Goal: Task Accomplishment & Management: Complete application form

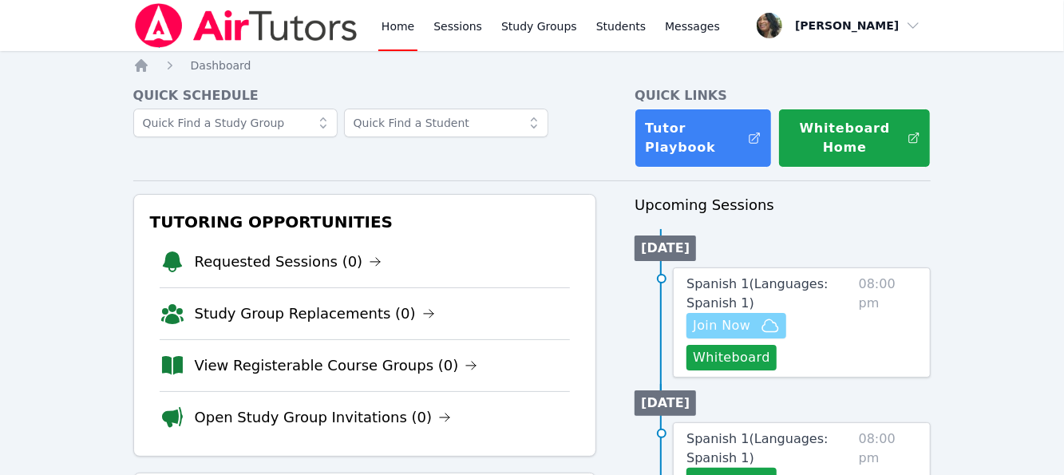
drag, startPoint x: 0, startPoint y: 0, endPoint x: 737, endPoint y: 321, distance: 803.5
click at [737, 321] on span "Join Now" at bounding box center [721, 325] width 57 height 19
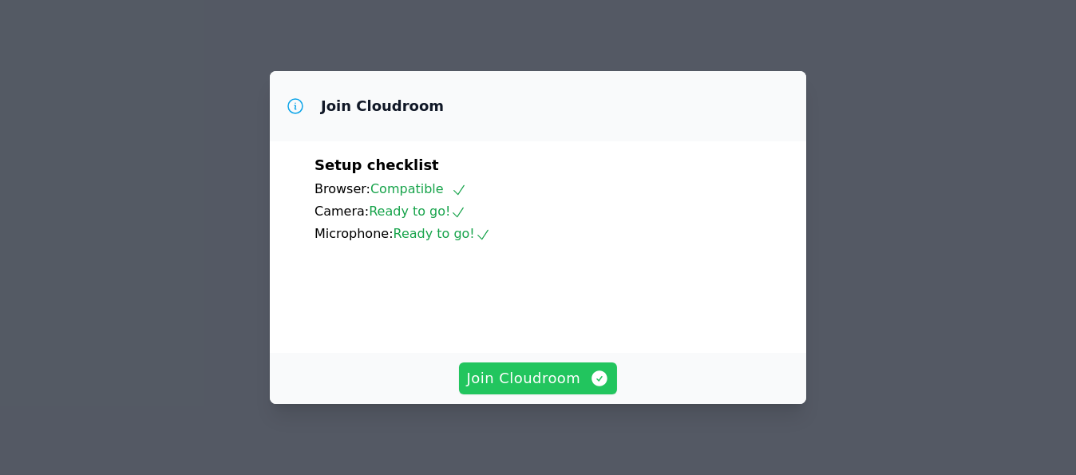
click at [570, 377] on span "Join Cloudroom" at bounding box center [538, 378] width 143 height 22
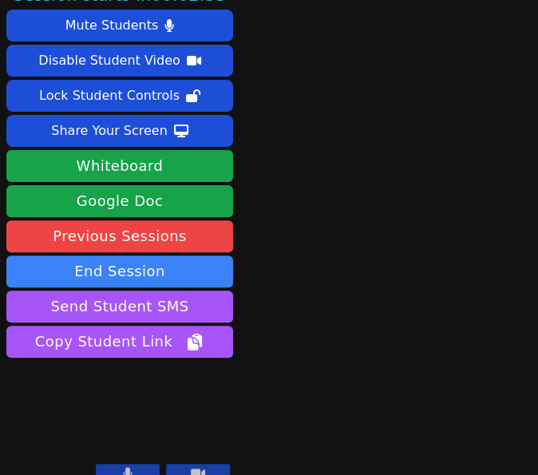
scroll to position [42, 0]
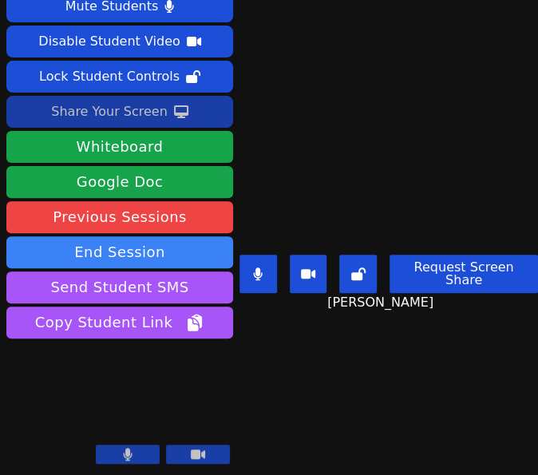
click at [85, 112] on div "Share Your Screen" at bounding box center [109, 112] width 117 height 26
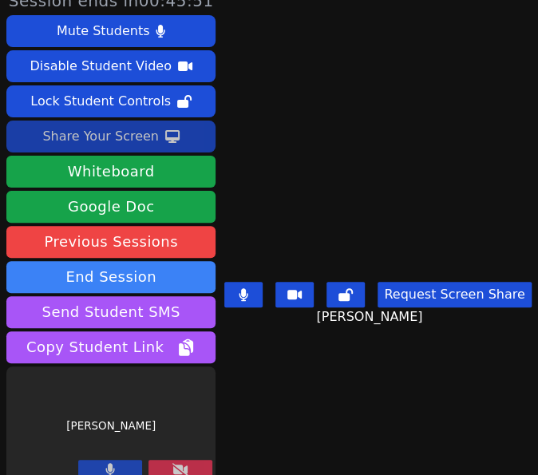
scroll to position [18, 0]
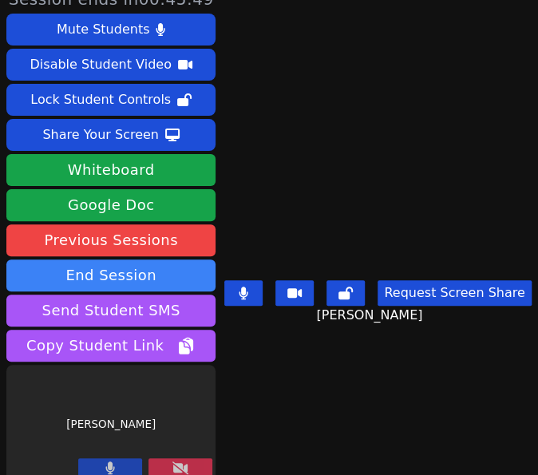
click at [409, 399] on main "Kylie Dominguez Request Screen Share Kylie Dominguez" at bounding box center [377, 219] width 311 height 475
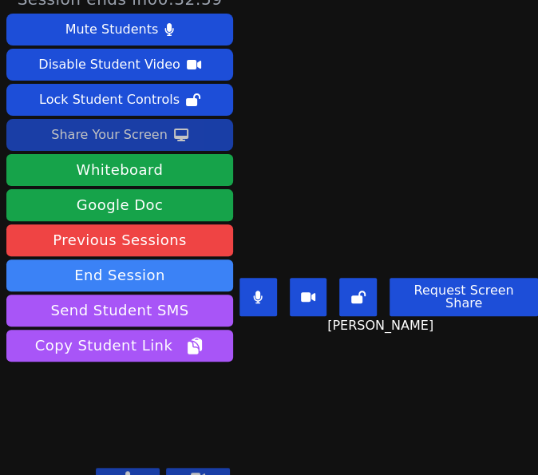
click at [123, 135] on div "Share Your Screen" at bounding box center [109, 135] width 117 height 26
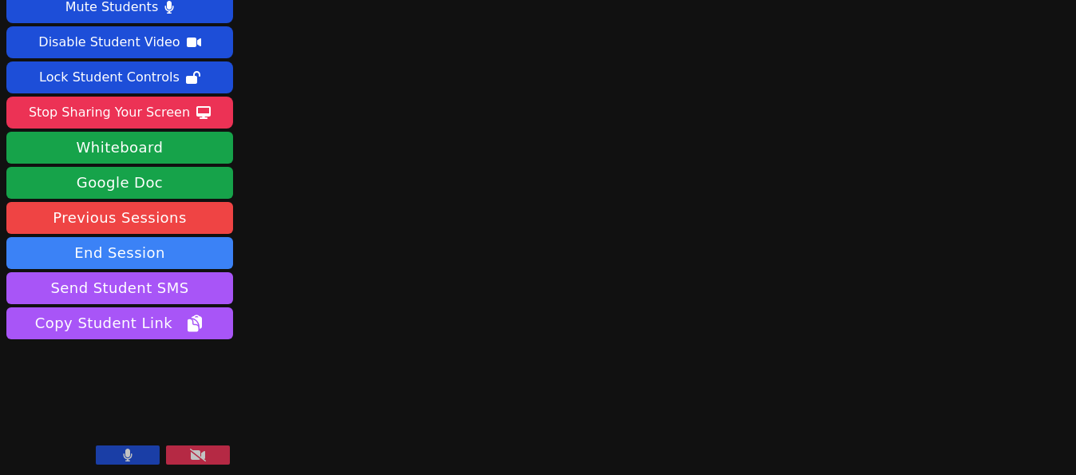
scroll to position [42, 0]
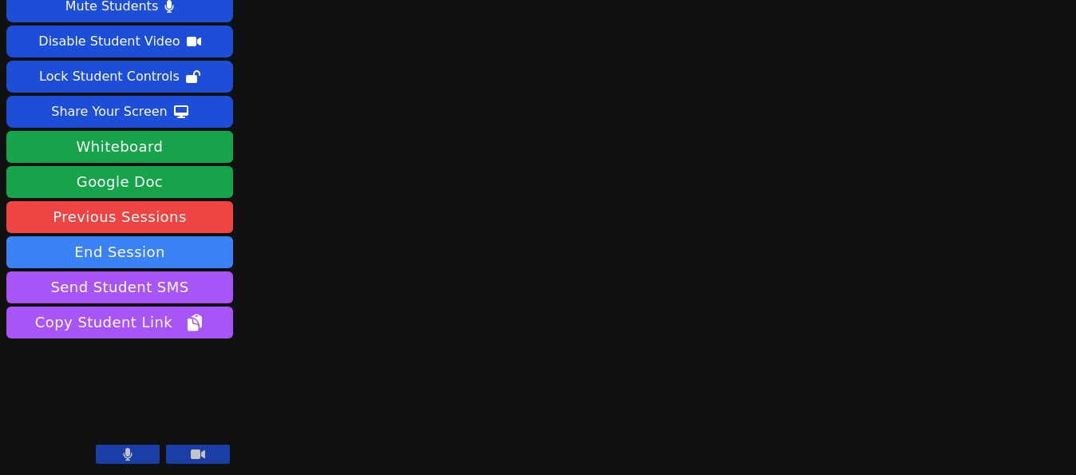
click at [120, 449] on button at bounding box center [128, 454] width 64 height 19
click at [120, 449] on icon at bounding box center [128, 454] width 16 height 13
click at [192, 449] on icon at bounding box center [198, 454] width 14 height 13
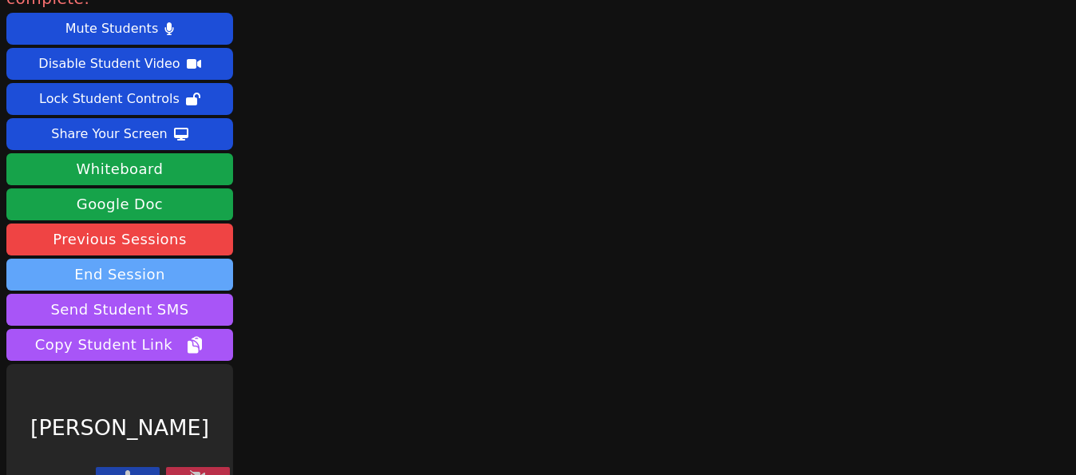
click at [153, 259] on button "End Session" at bounding box center [119, 275] width 227 height 32
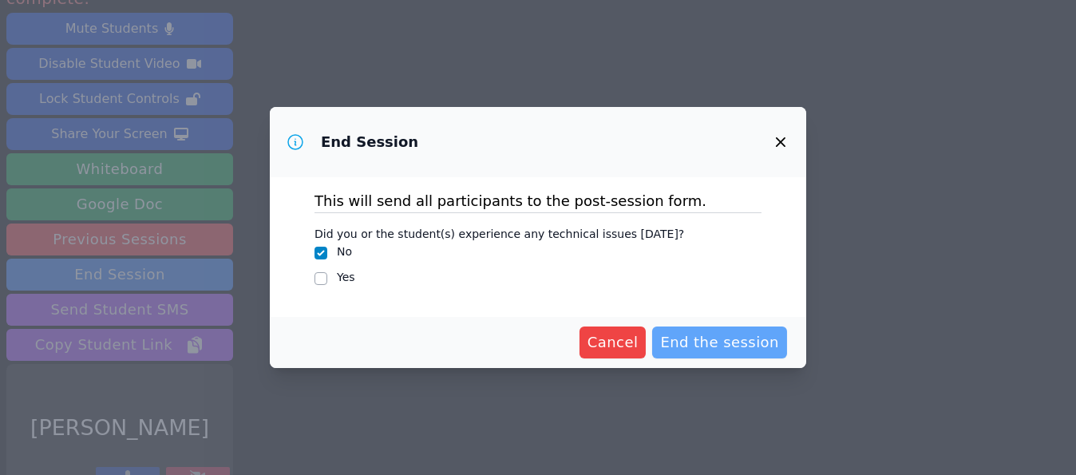
click at [721, 344] on span "End the session" at bounding box center [719, 342] width 119 height 22
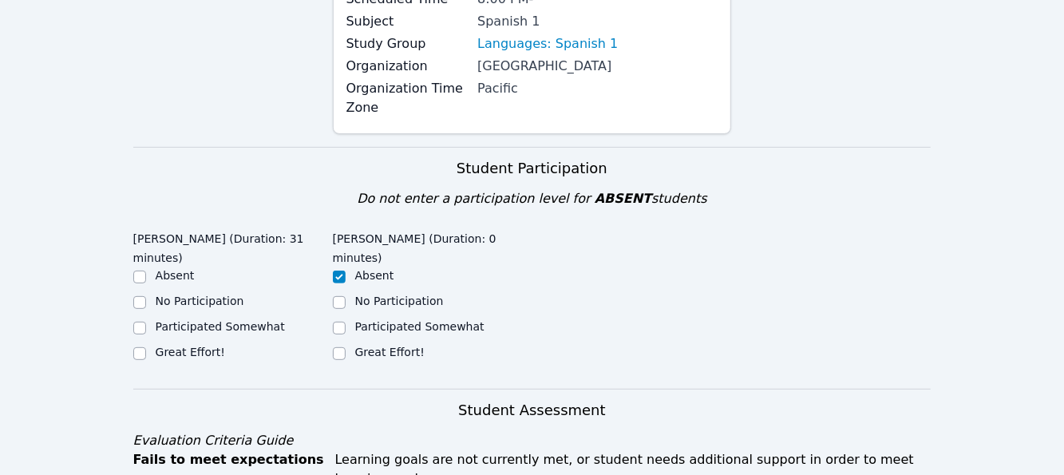
scroll to position [239, 0]
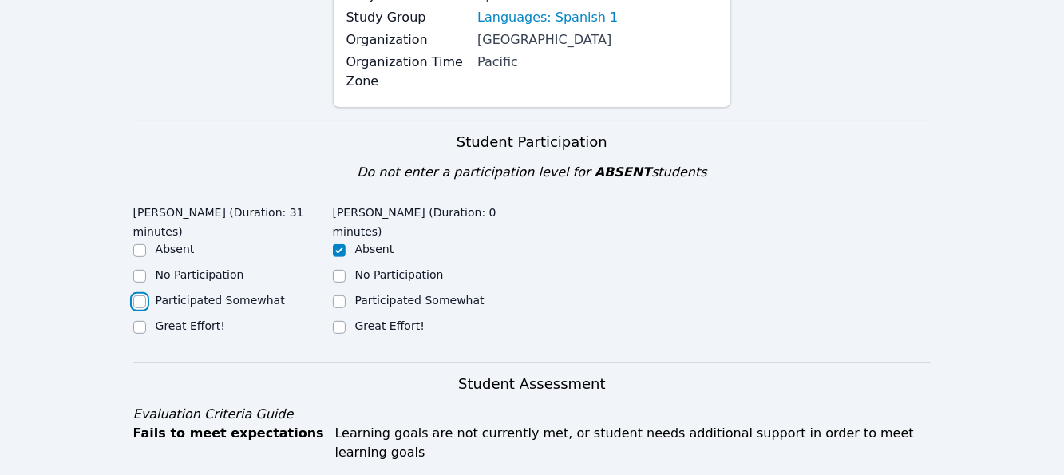
click at [140, 298] on input "Participated Somewhat" at bounding box center [139, 301] width 13 height 13
checkbox input "true"
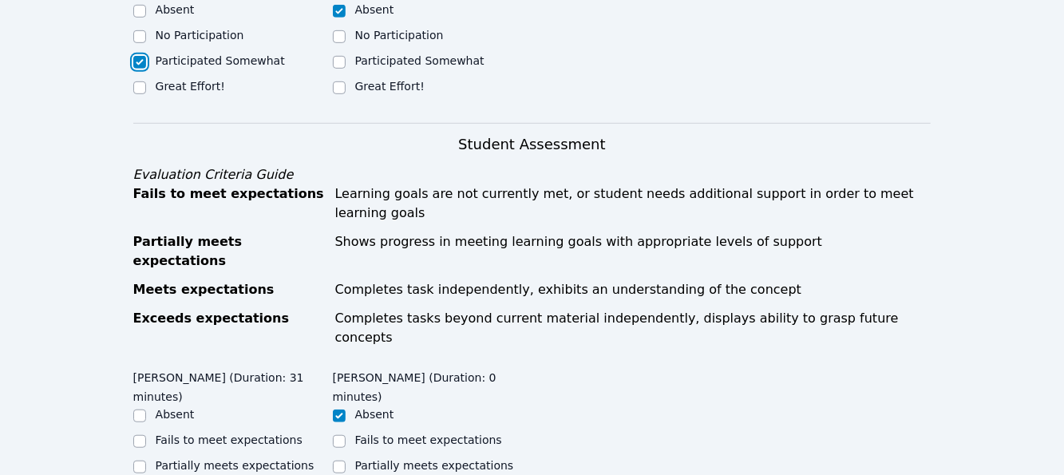
scroll to position [559, 0]
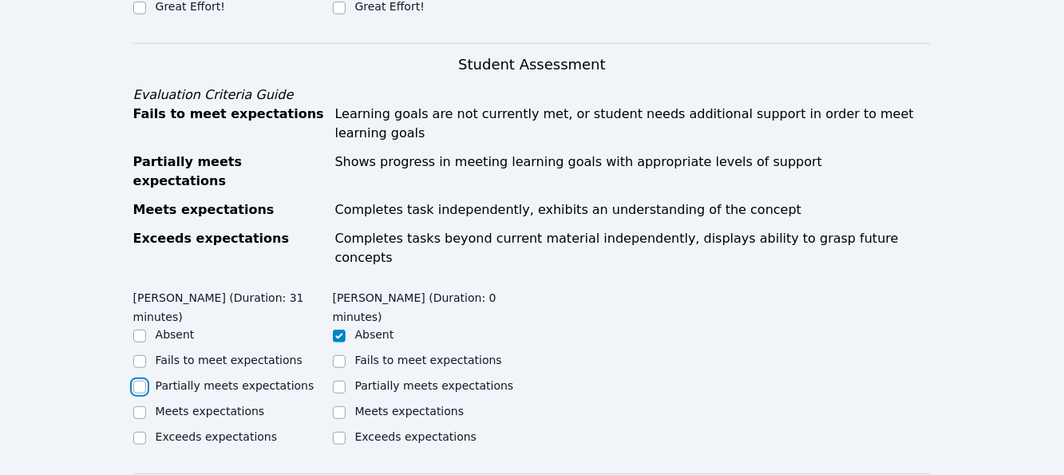
click at [142, 381] on input "Partially meets expectations" at bounding box center [139, 387] width 13 height 13
checkbox input "true"
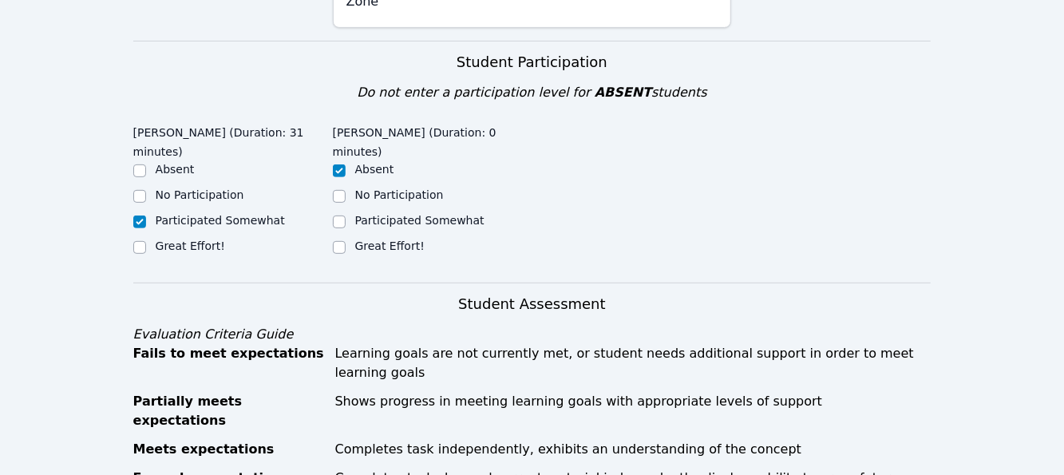
scroll to position [479, 0]
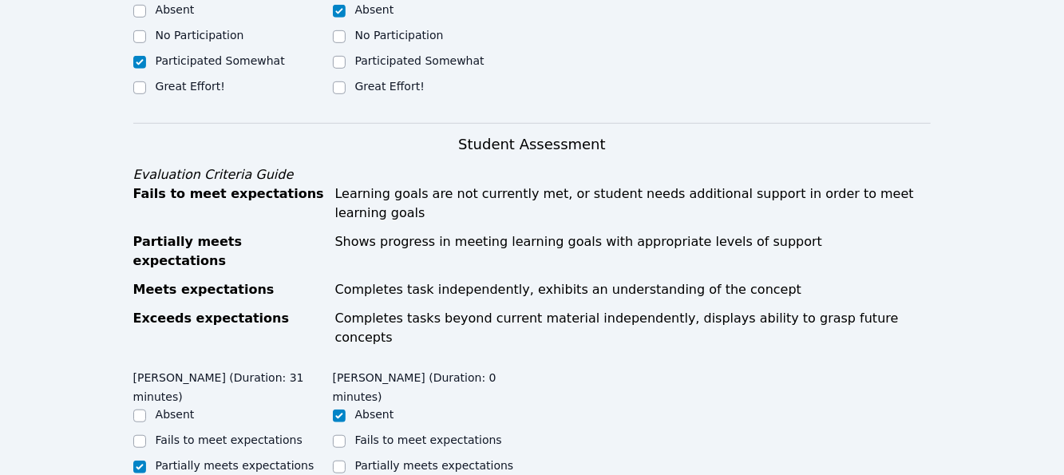
click at [146, 432] on div "Fails to meet expectations" at bounding box center [233, 441] width 200 height 19
click at [139, 435] on input "Fails to meet expectations" at bounding box center [139, 441] width 13 height 13
checkbox input "true"
checkbox input "false"
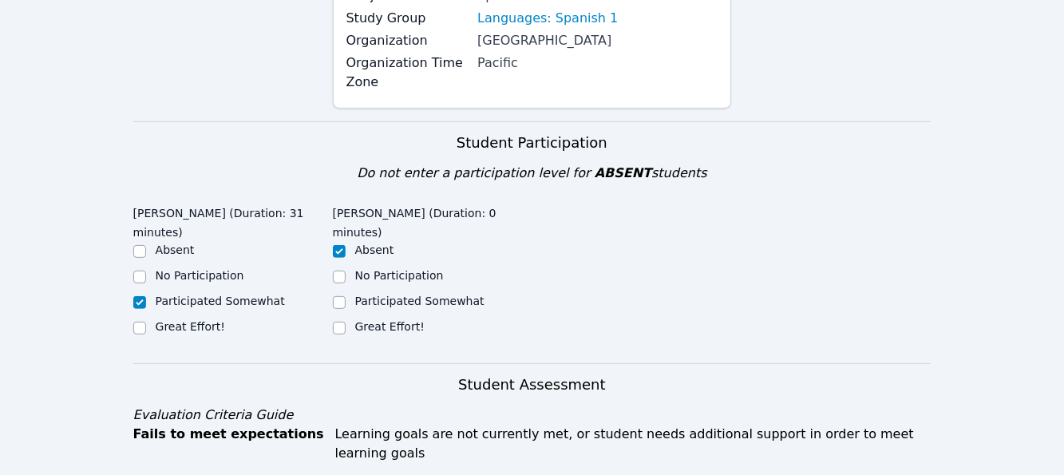
scroll to position [239, 0]
click at [138, 327] on input "Great Effort!" at bounding box center [139, 327] width 13 height 13
checkbox input "true"
checkbox input "false"
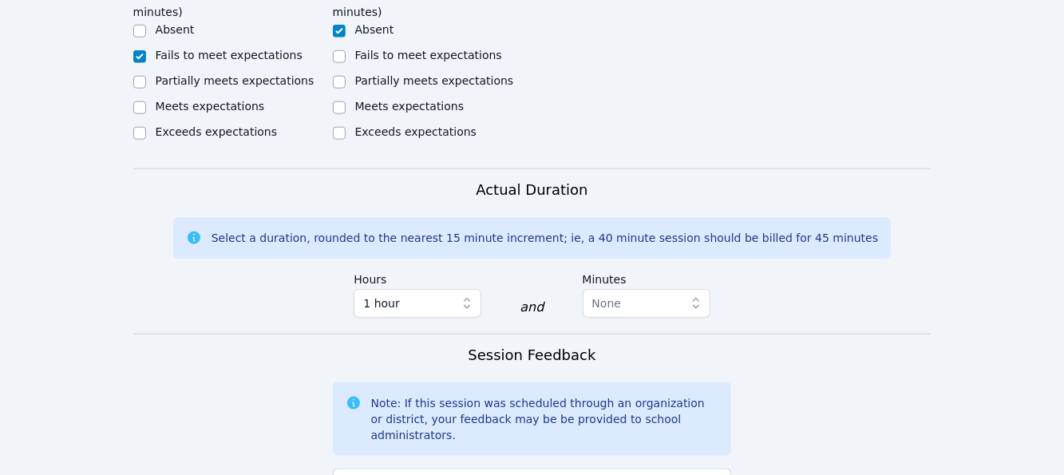
scroll to position [958, 0]
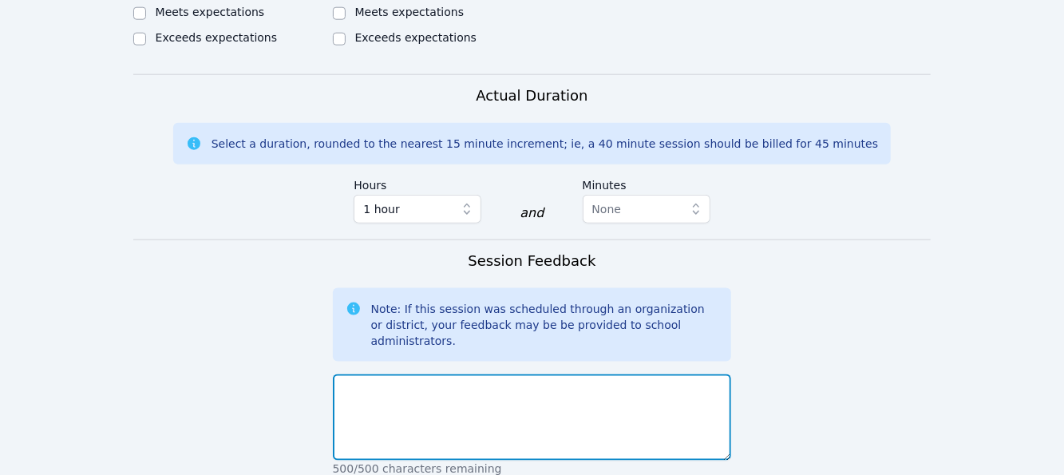
click at [397, 374] on textarea at bounding box center [532, 417] width 399 height 86
paste textarea "Kylie Dominguez was pleasant and cooperative. She participated in the Getting t…"
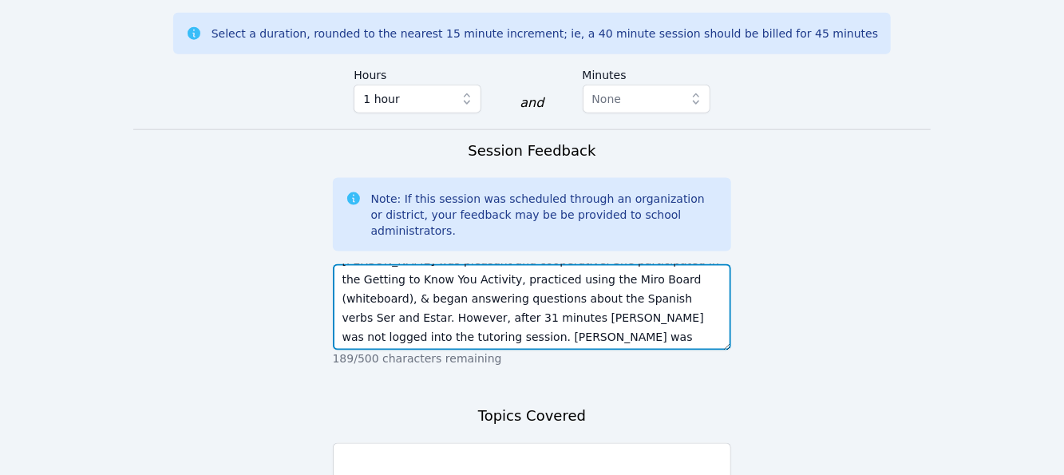
scroll to position [1117, 0]
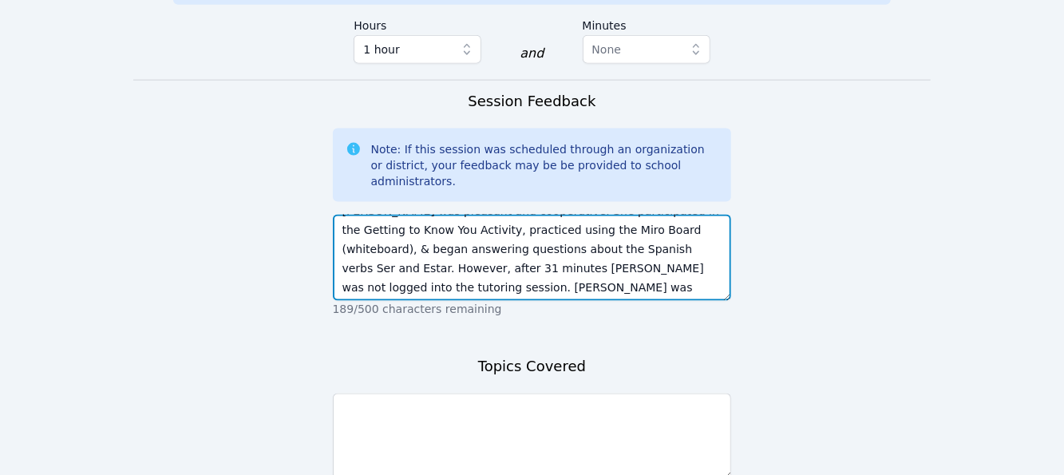
type textarea "Kylie Dominguez was pleasant and cooperative. She participated in the Getting t…"
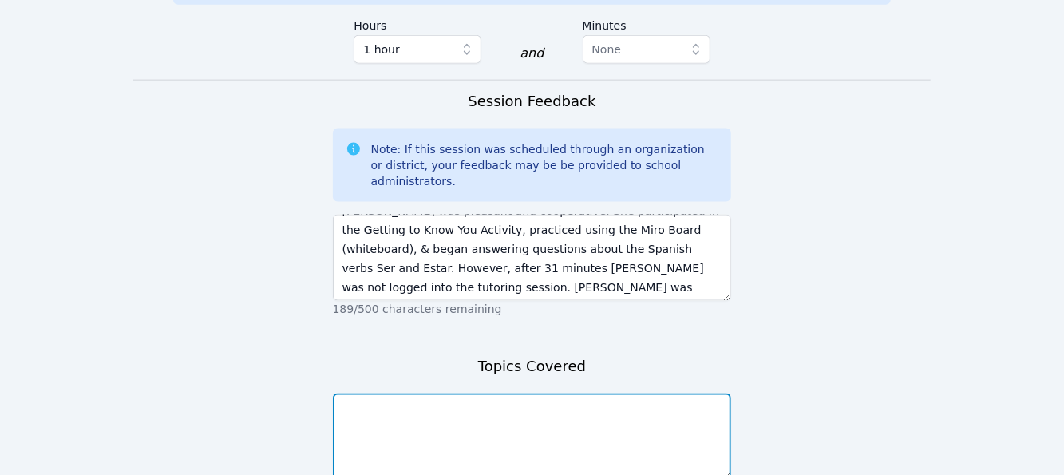
click at [468, 393] on textarea at bounding box center [532, 436] width 399 height 86
click at [364, 393] on textarea at bounding box center [532, 436] width 399 height 86
paste textarea "Topics Covered: Welcome, Getting to Know You Activity, Introduction to Using Mi…"
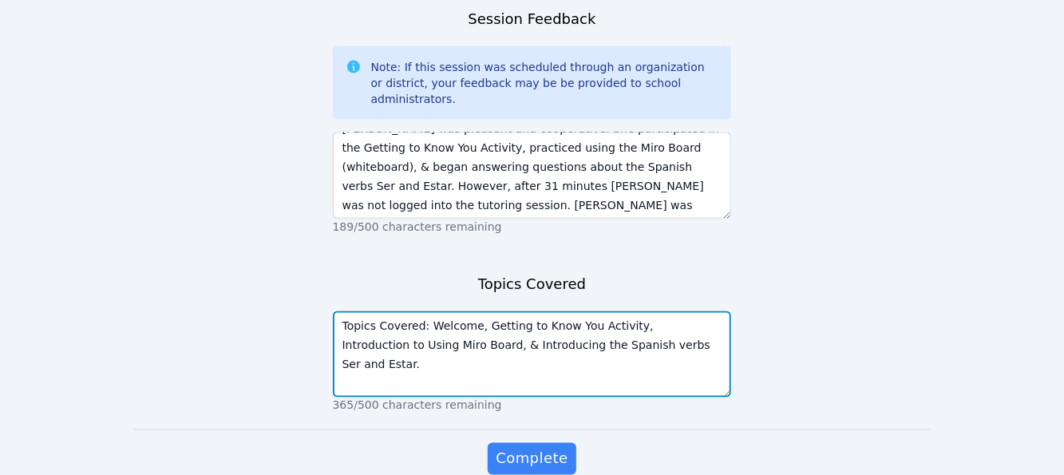
scroll to position [1200, 0]
type textarea "Topics Covered: Welcome, Getting to Know You Activity, Introduction to Using Mi…"
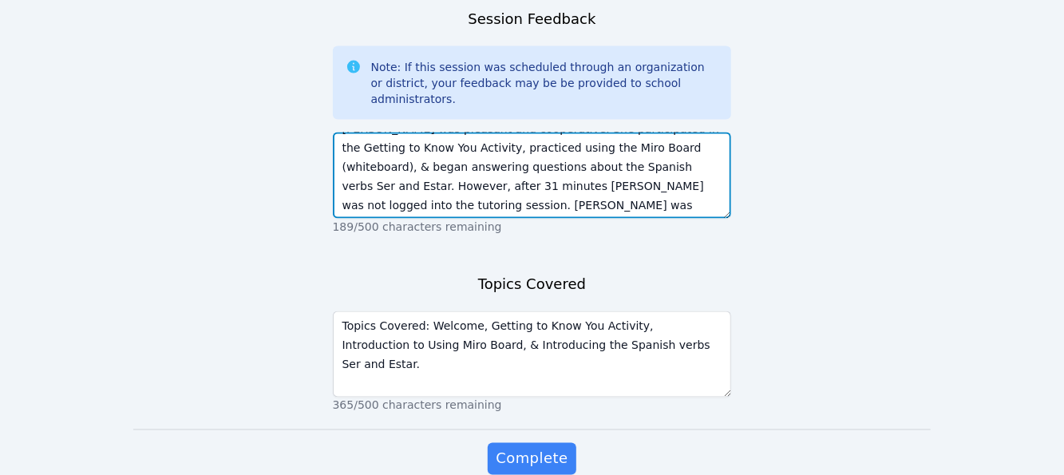
click at [520, 132] on textarea "Kylie Dominguez was pleasant and cooperative. She participated in the Getting t…" at bounding box center [532, 175] width 399 height 86
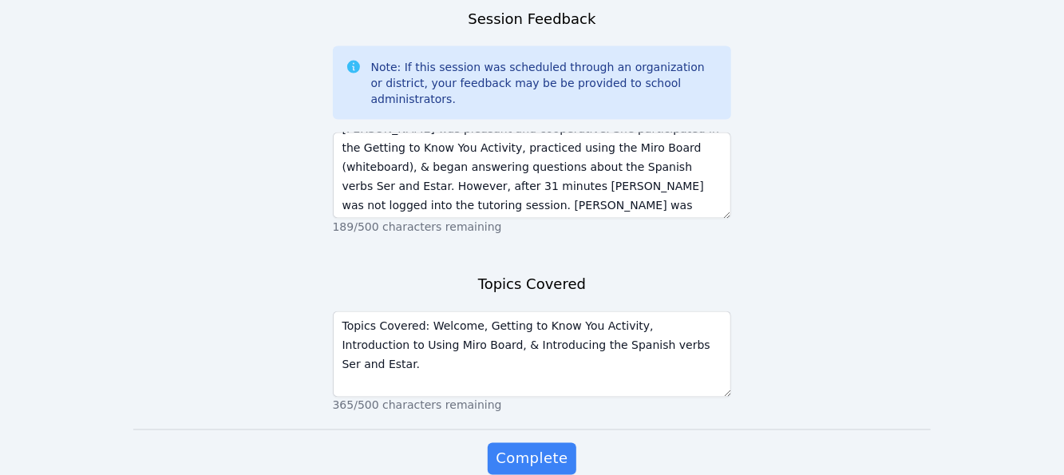
click at [557, 448] on span "Complete" at bounding box center [532, 459] width 72 height 22
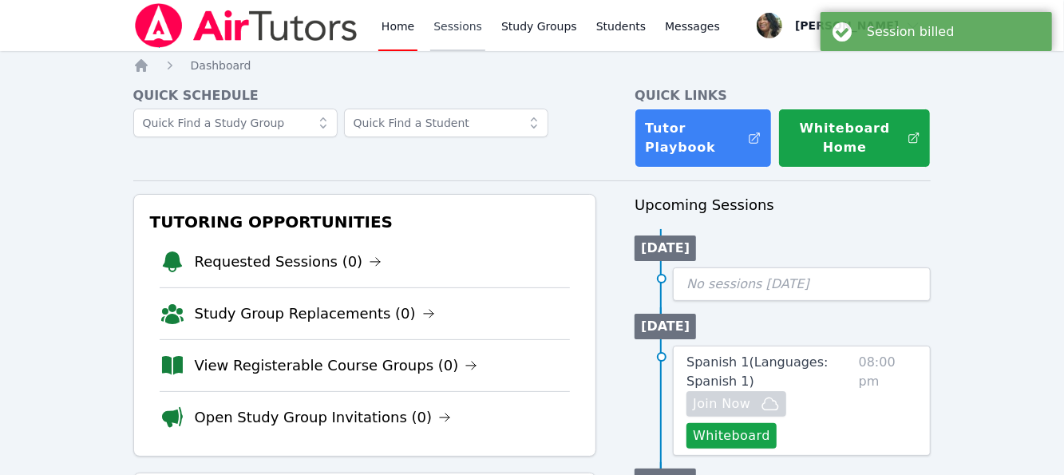
click at [467, 29] on link "Sessions" at bounding box center [457, 25] width 55 height 51
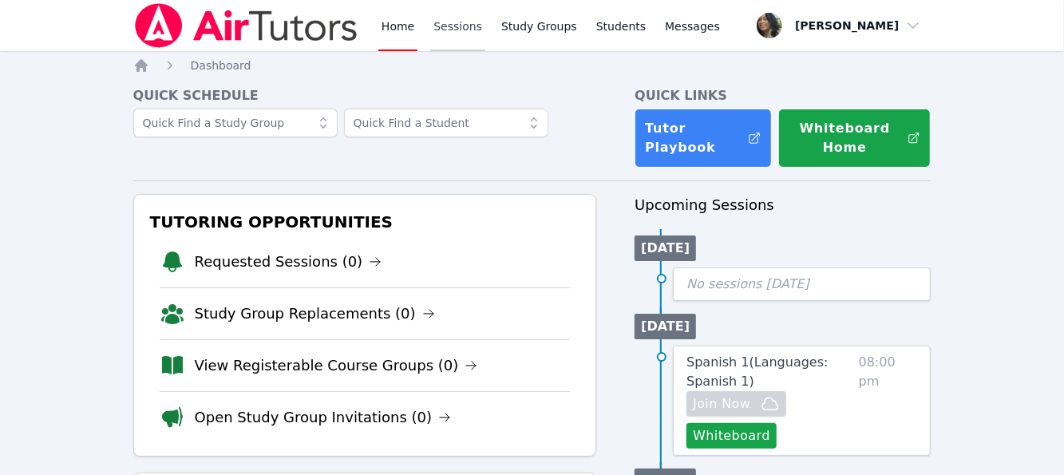
click at [453, 24] on link "Sessions" at bounding box center [457, 25] width 55 height 51
click at [442, 34] on link "Sessions" at bounding box center [457, 25] width 55 height 51
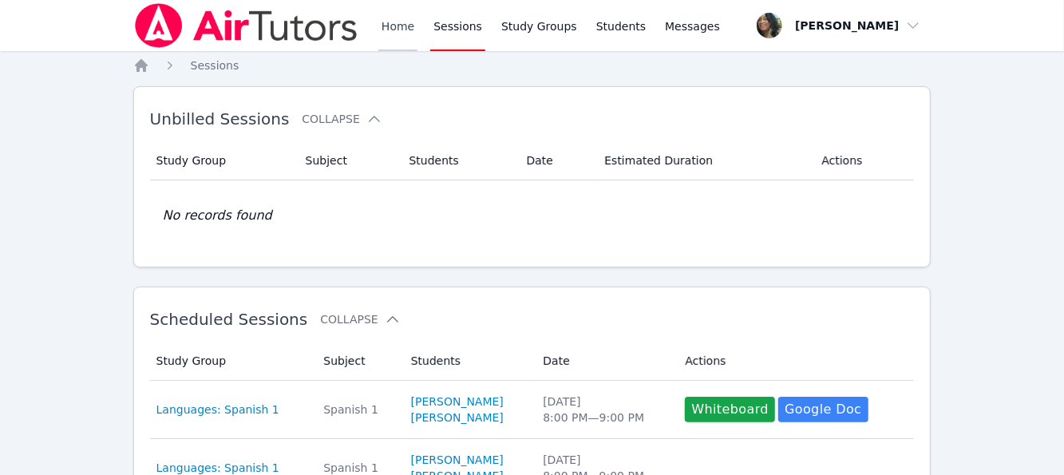
click at [396, 38] on link "Home" at bounding box center [397, 25] width 39 height 51
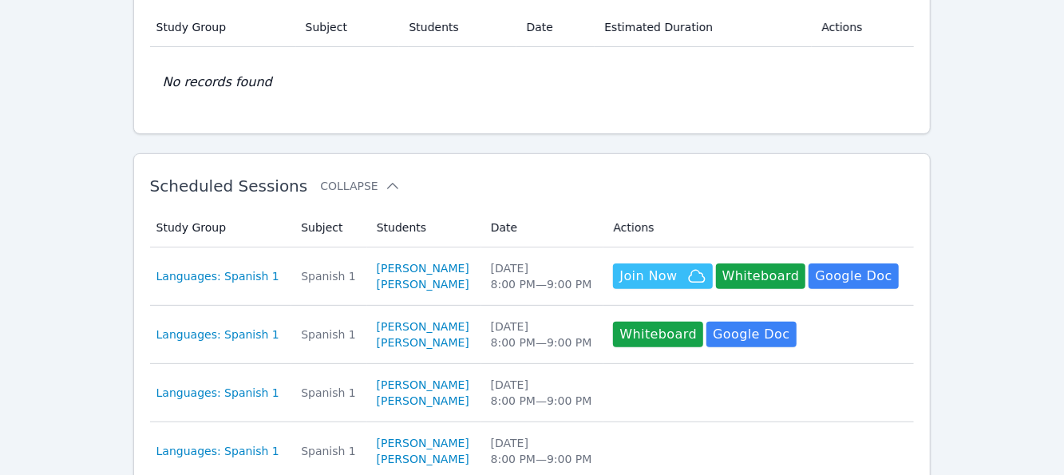
scroll to position [160, 0]
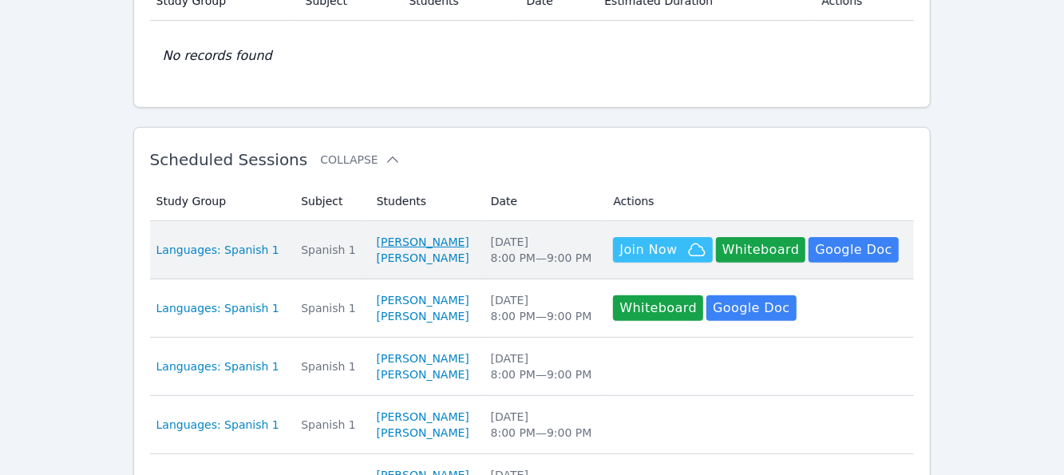
click at [386, 237] on link "Kylie Dominguez" at bounding box center [423, 242] width 93 height 16
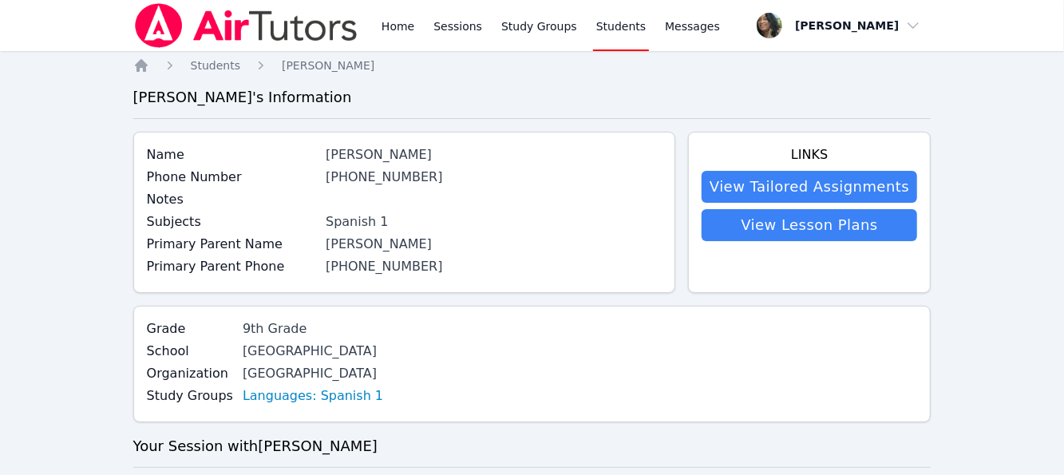
scroll to position [160, 0]
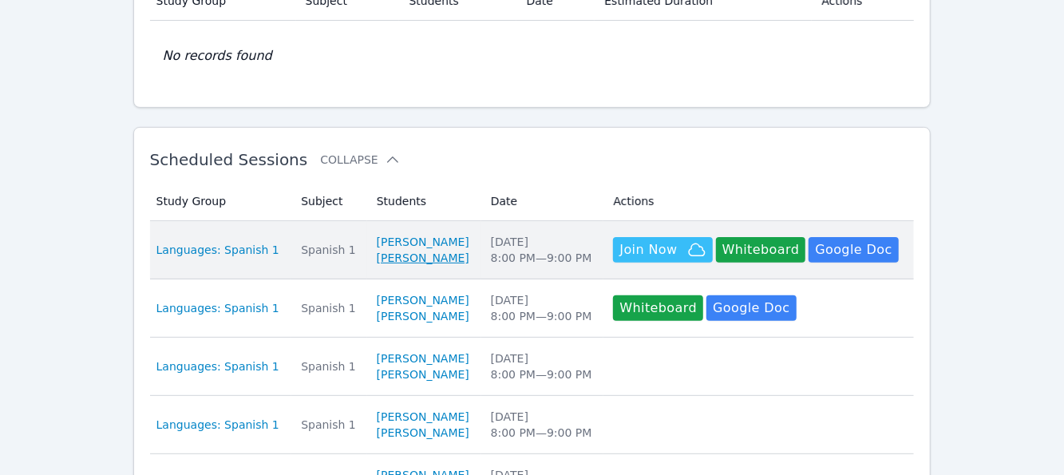
click at [399, 261] on link "Andrea Llamas" at bounding box center [423, 258] width 93 height 16
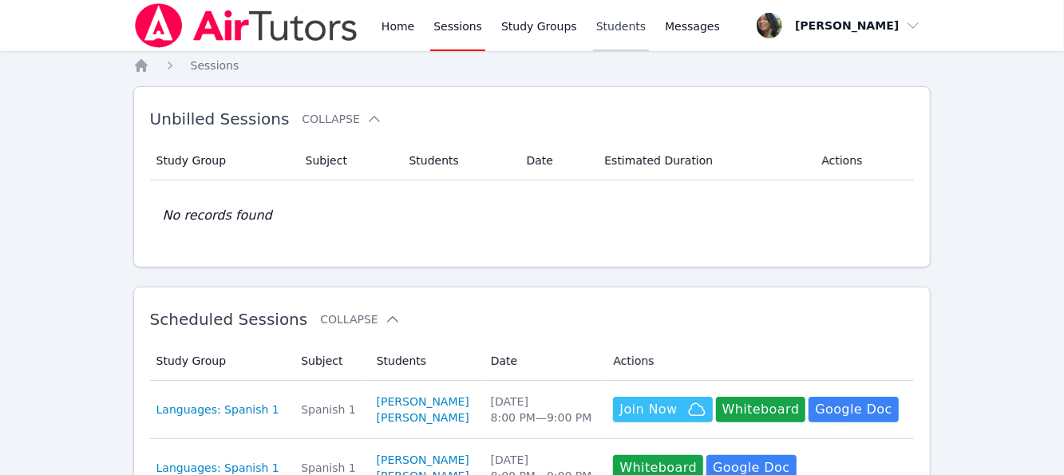
scroll to position [160, 0]
click at [665, 25] on span "Messages" at bounding box center [692, 26] width 55 height 16
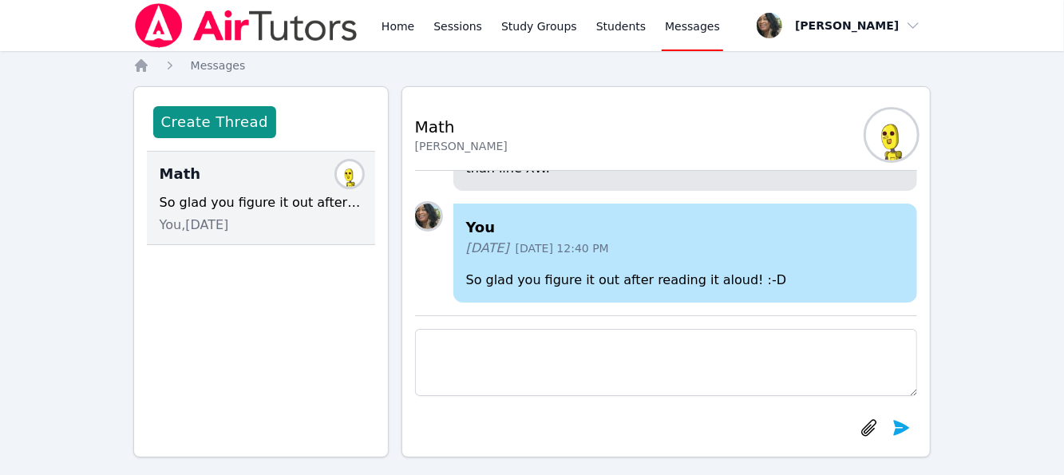
click at [223, 141] on div "Create Thread" at bounding box center [261, 126] width 228 height 52
click at [225, 132] on button "Create Thread" at bounding box center [214, 122] width 123 height 32
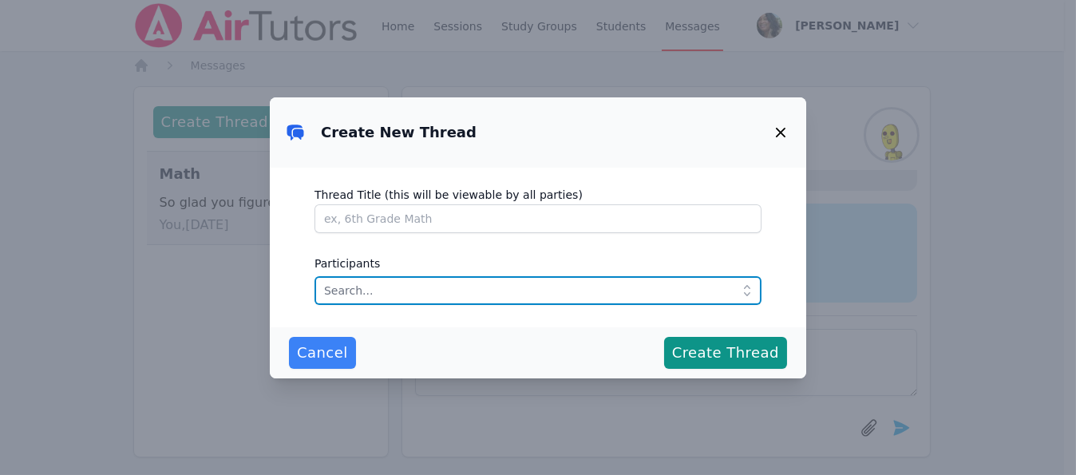
click at [409, 297] on input "text" at bounding box center [537, 290] width 447 height 29
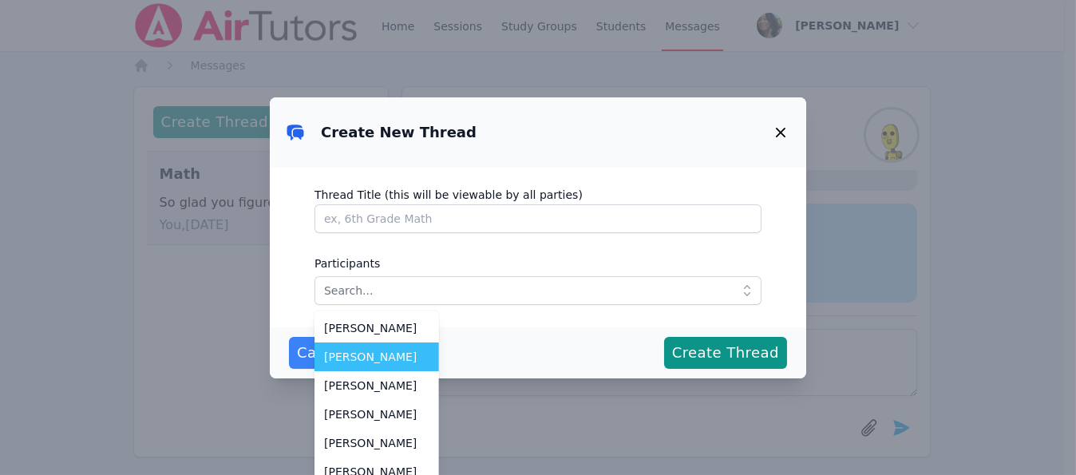
click at [413, 355] on span "Andrea Llamas" at bounding box center [376, 357] width 105 height 16
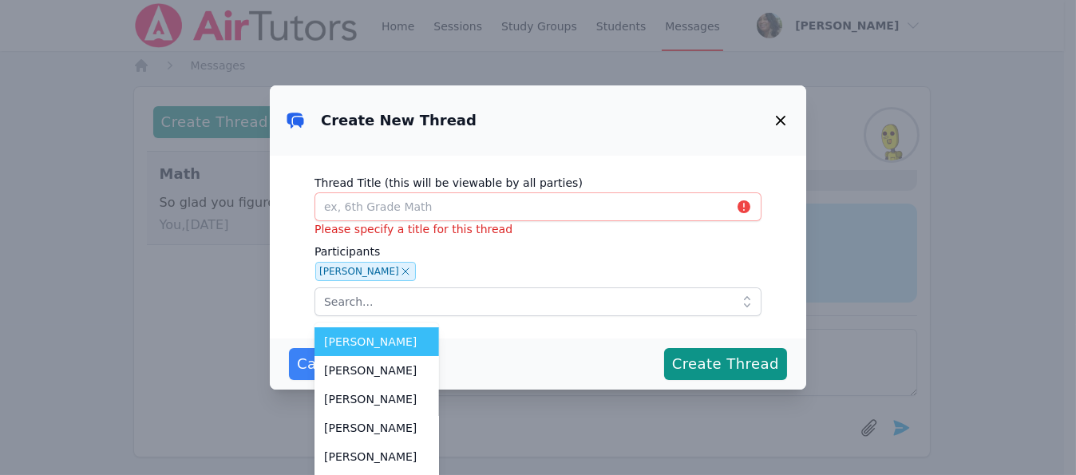
scroll to position [389, 0]
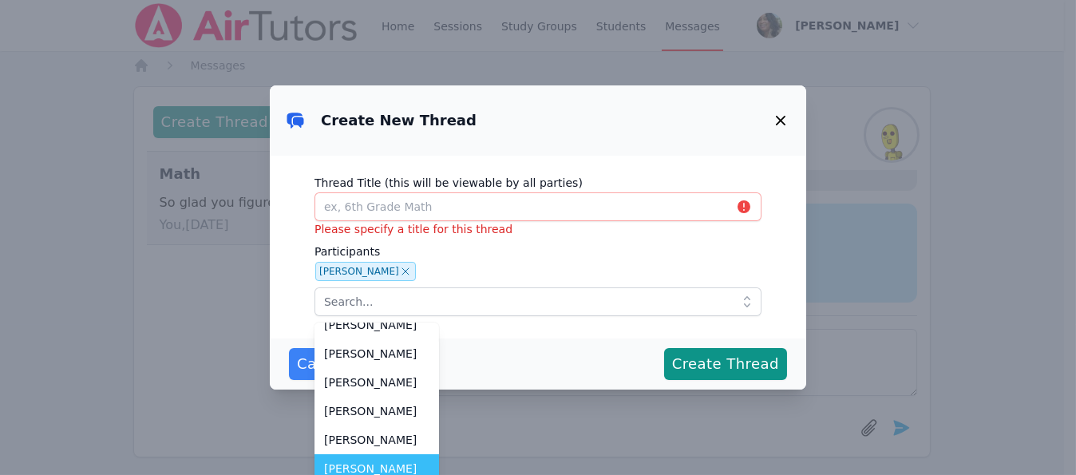
click at [429, 461] on span "Ingris Rodriguez Gutierrez" at bounding box center [376, 468] width 105 height 16
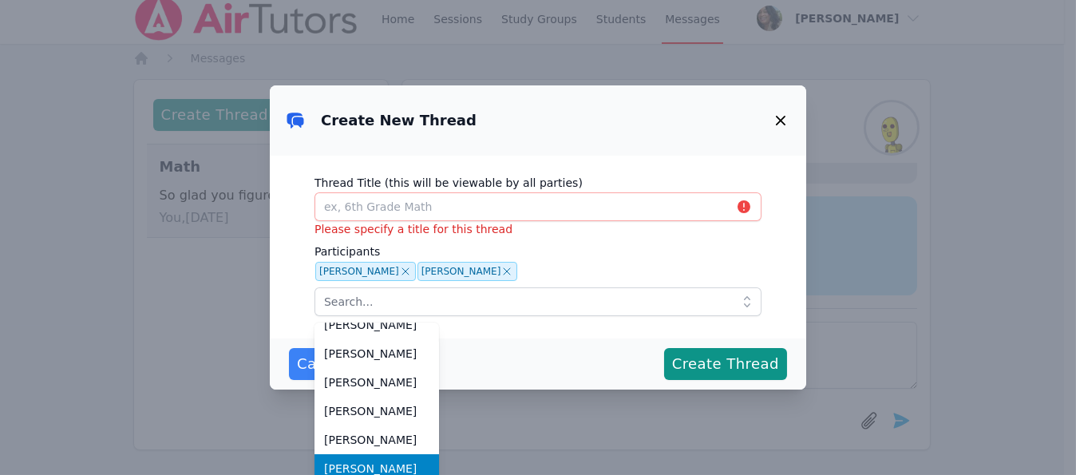
click at [571, 367] on div "Cancel Create Thread" at bounding box center [538, 364] width 498 height 32
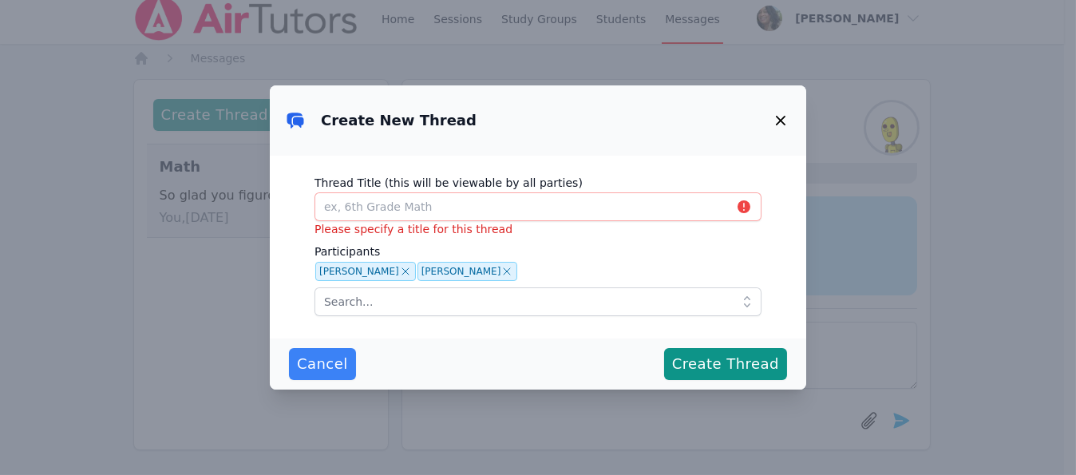
drag, startPoint x: 583, startPoint y: 104, endPoint x: 751, endPoint y: 136, distance: 170.6
click at [794, 135] on div "Create New Thread" at bounding box center [538, 120] width 536 height 70
click at [739, 307] on icon at bounding box center [747, 302] width 16 height 16
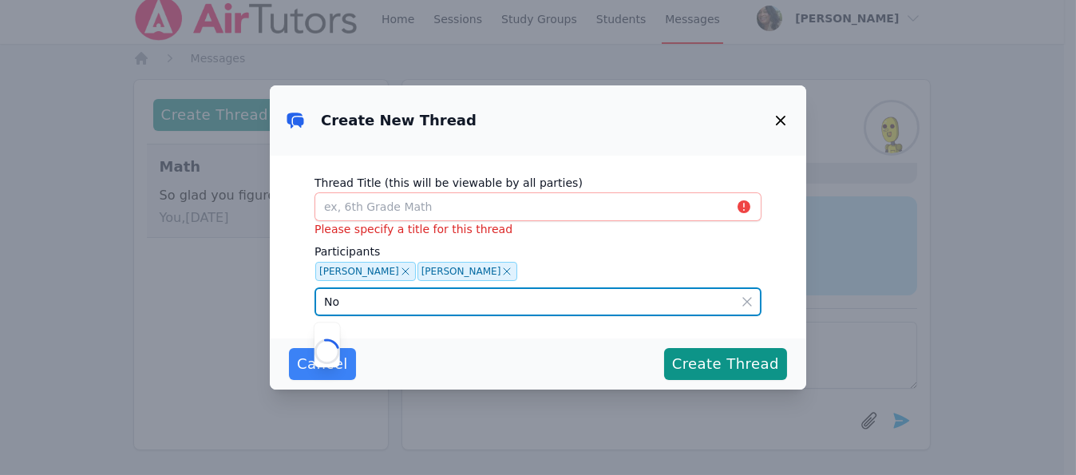
type input "Nor"
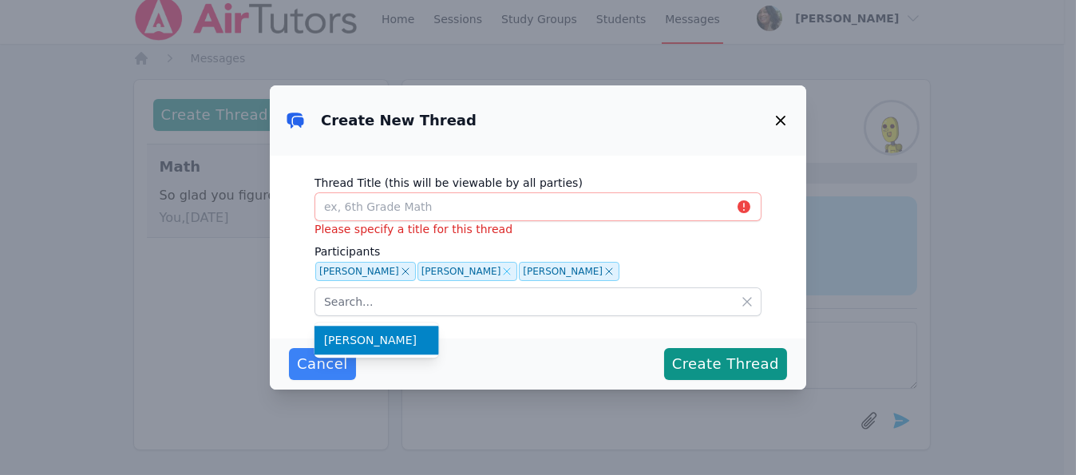
click at [513, 273] on icon at bounding box center [506, 271] width 13 height 13
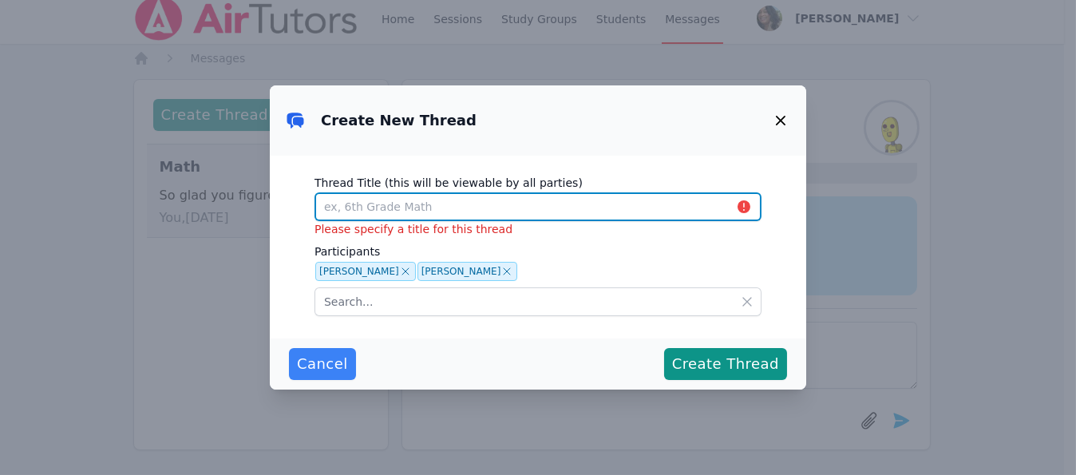
click at [411, 205] on input "Thread Title (this will be viewable by all parties)" at bounding box center [537, 206] width 447 height 29
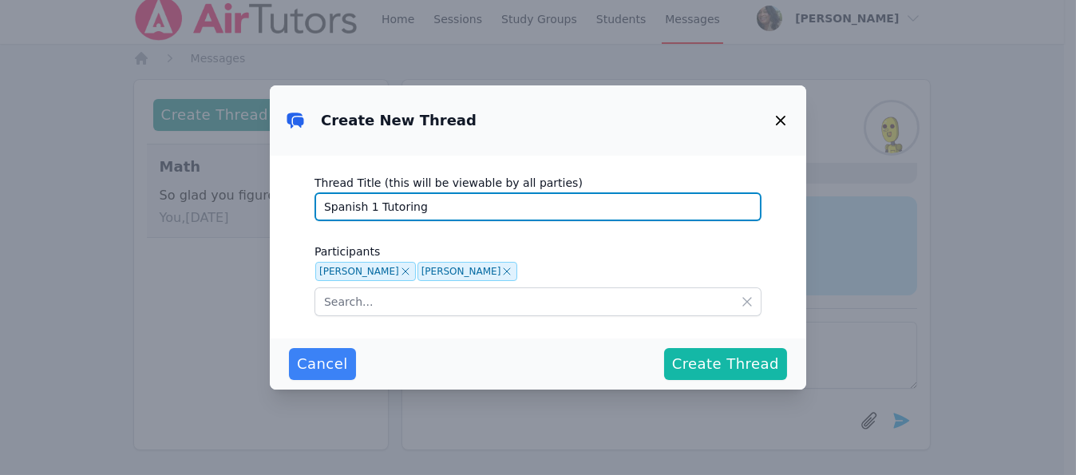
type input "Spanish 1 Tutoring"
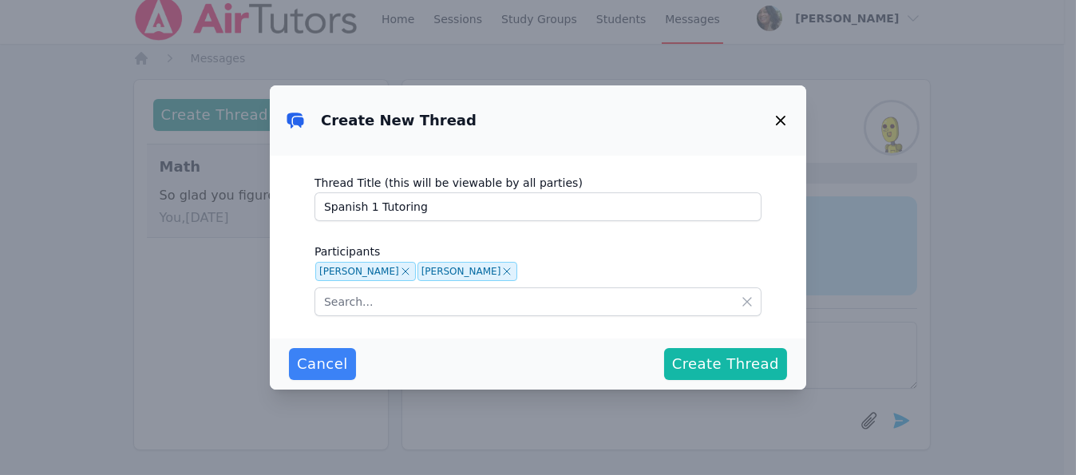
click at [694, 349] on button "Create Thread" at bounding box center [725, 364] width 123 height 32
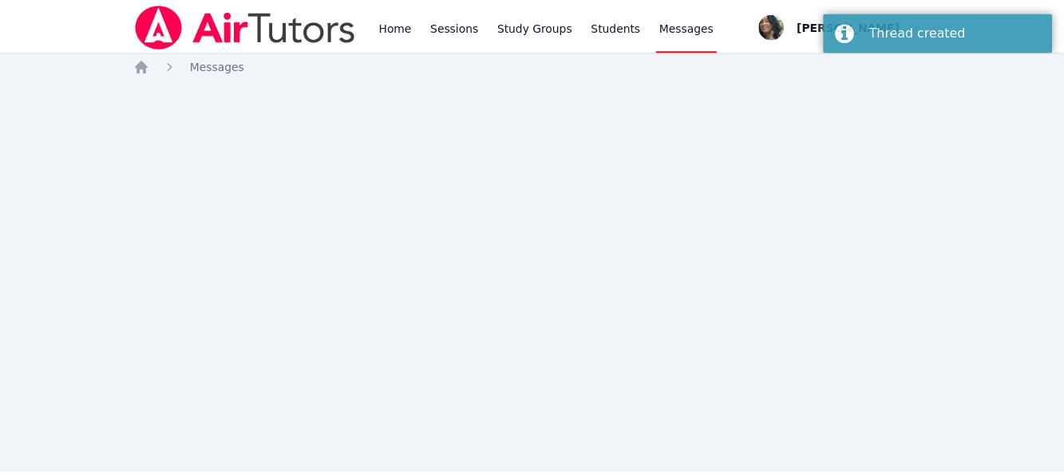
scroll to position [0, 0]
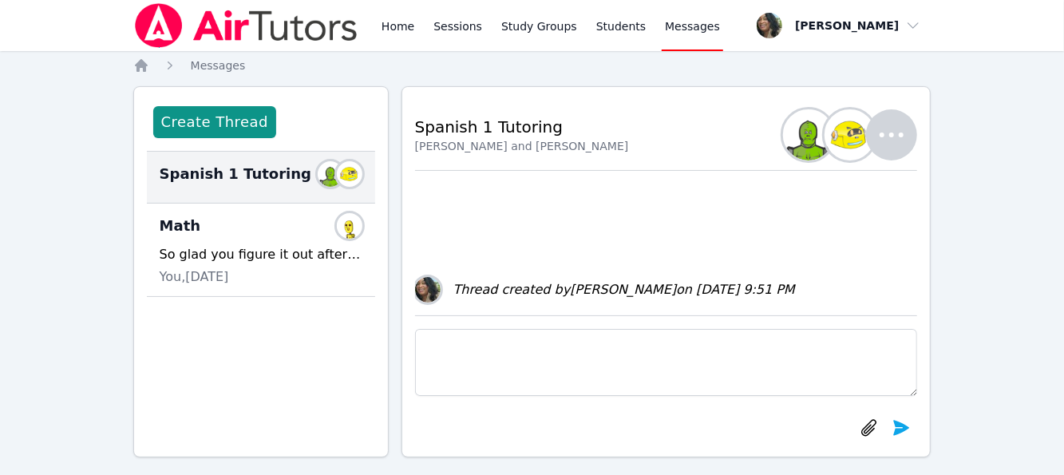
click at [805, 151] on img "button" at bounding box center [808, 134] width 51 height 51
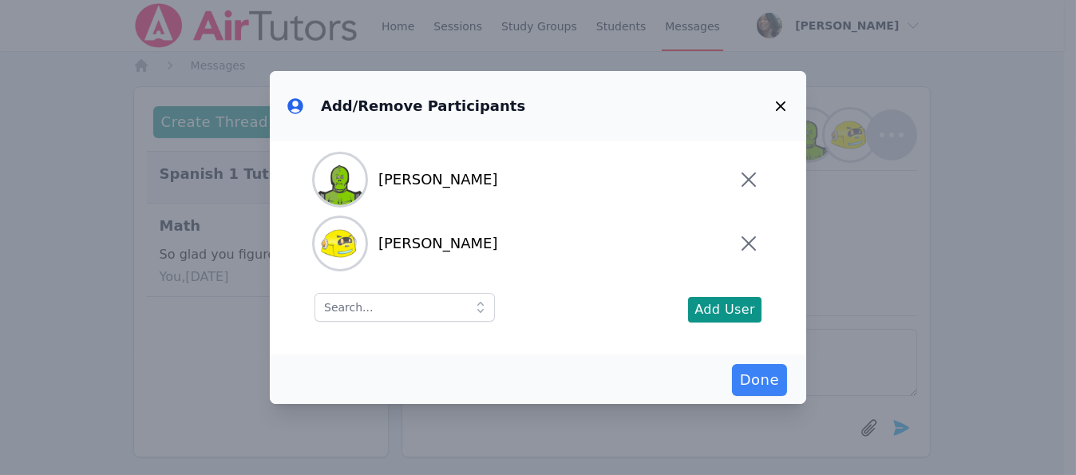
click at [785, 104] on icon "button" at bounding box center [780, 106] width 19 height 19
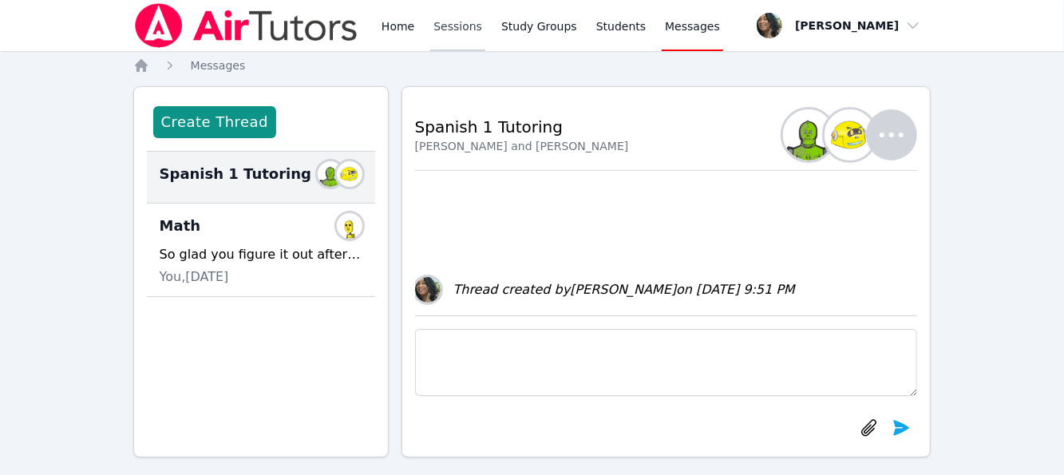
click at [464, 34] on link "Sessions" at bounding box center [457, 25] width 55 height 51
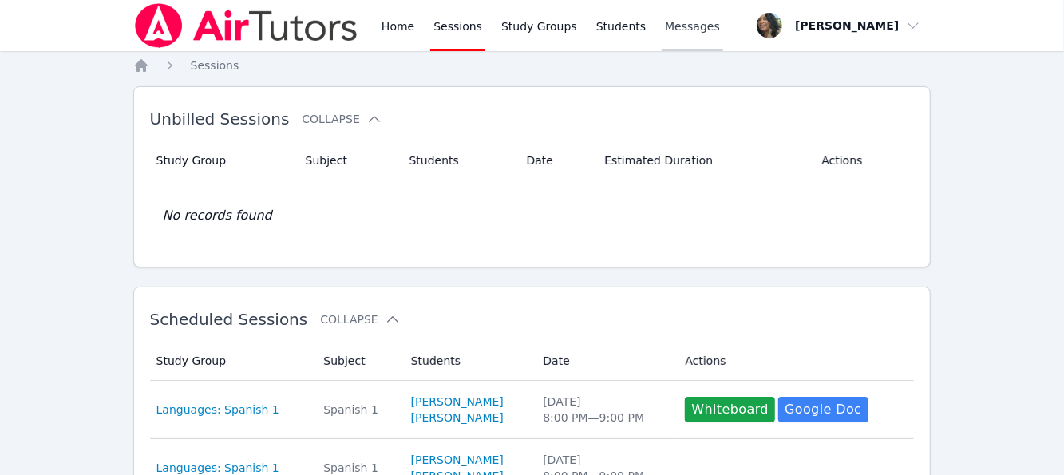
click at [665, 37] on link "Messages" at bounding box center [692, 25] width 61 height 51
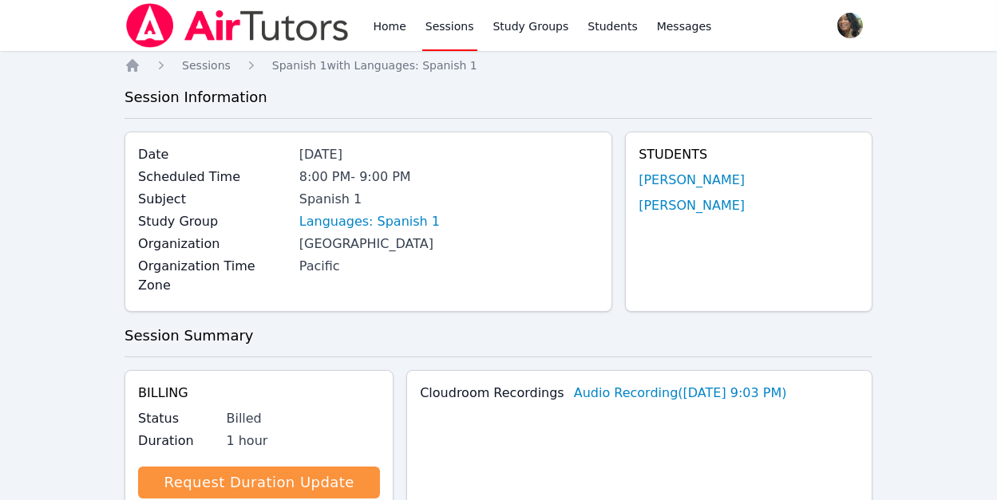
click at [433, 29] on link "Sessions" at bounding box center [449, 25] width 55 height 51
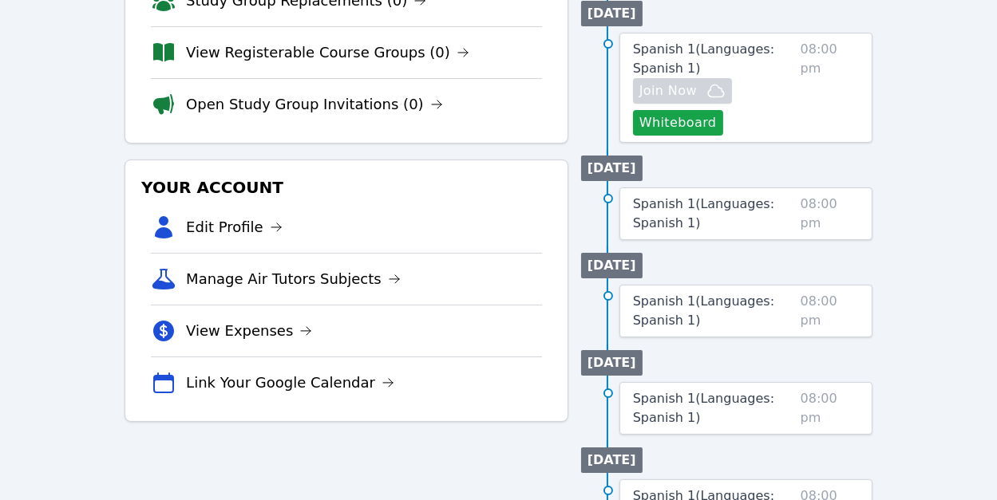
scroll to position [239, 0]
